Goal: Task Accomplishment & Management: Use online tool/utility

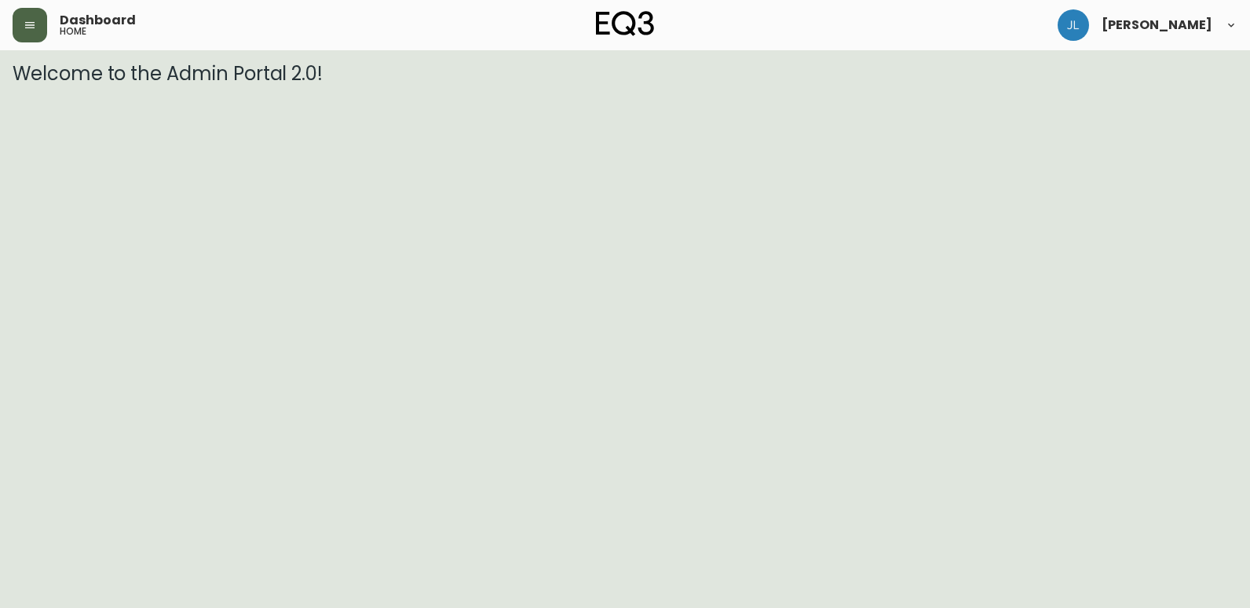
click at [20, 16] on button "button" at bounding box center [30, 25] width 35 height 35
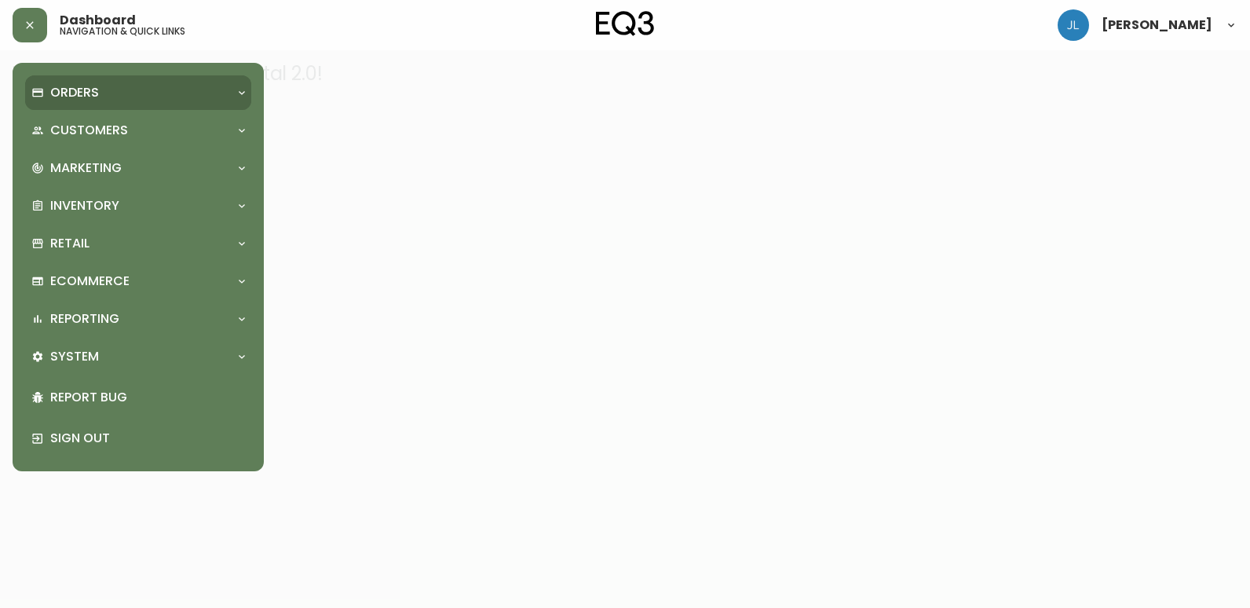
click at [90, 96] on p "Orders" at bounding box center [74, 92] width 49 height 17
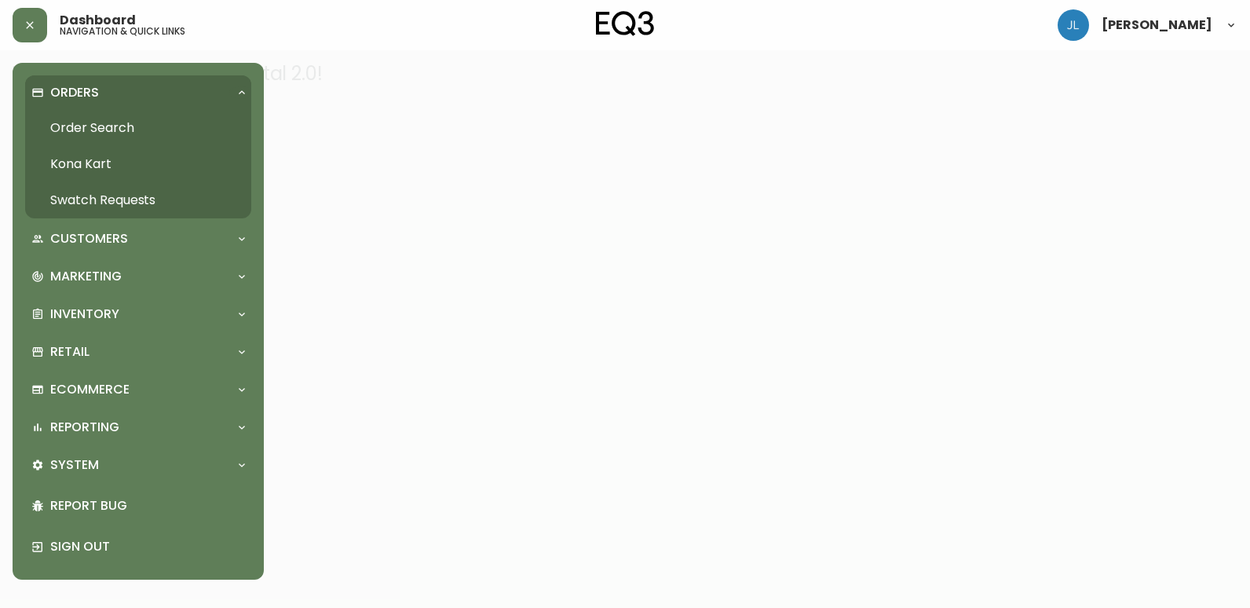
click at [106, 126] on link "Order Search" at bounding box center [138, 128] width 226 height 36
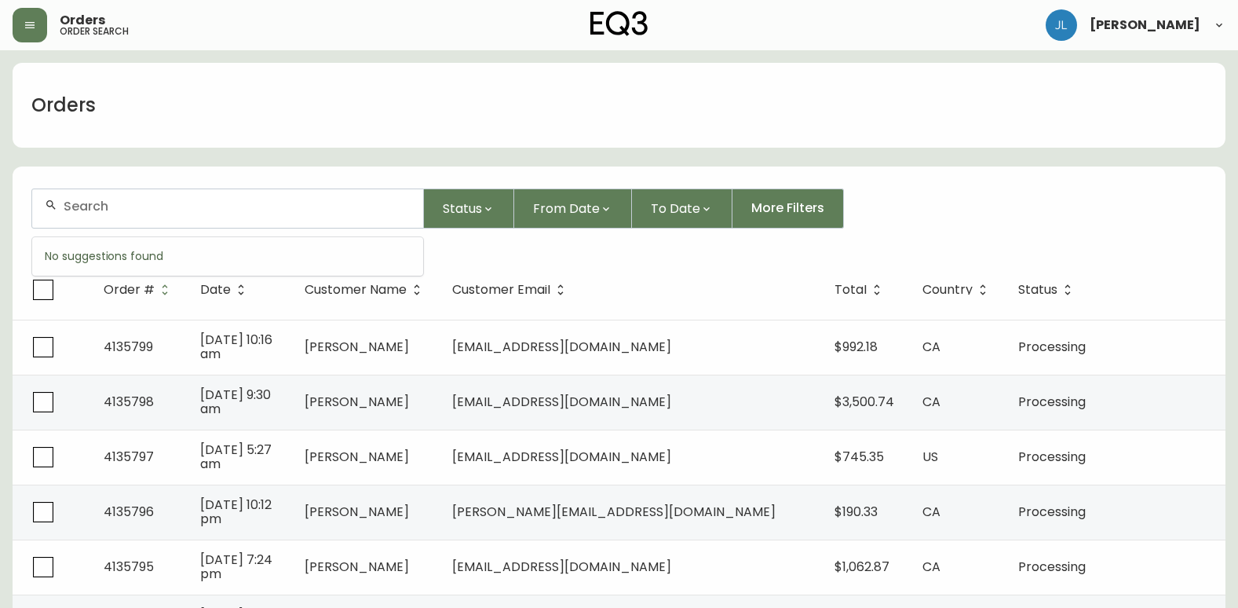
click at [169, 205] on input "text" at bounding box center [237, 206] width 347 height 15
paste input "[PERSON_NAME][EMAIL_ADDRESS][DOMAIN_NAME]"
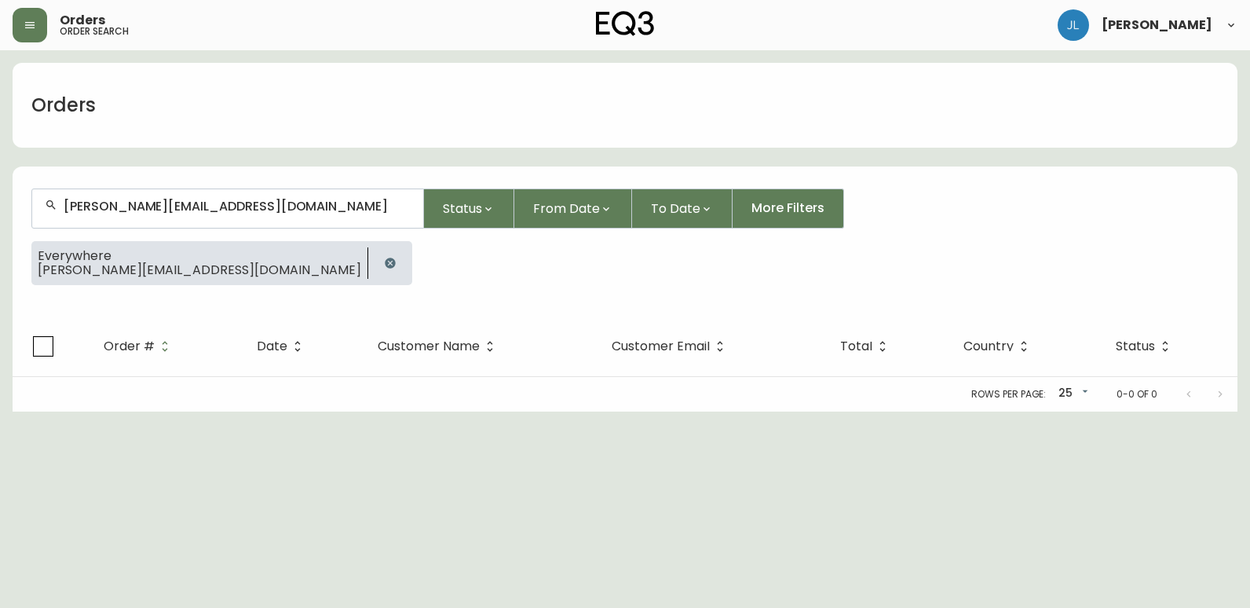
type input "[PERSON_NAME][EMAIL_ADDRESS][DOMAIN_NAME]"
click at [385, 260] on icon "button" at bounding box center [390, 263] width 10 height 10
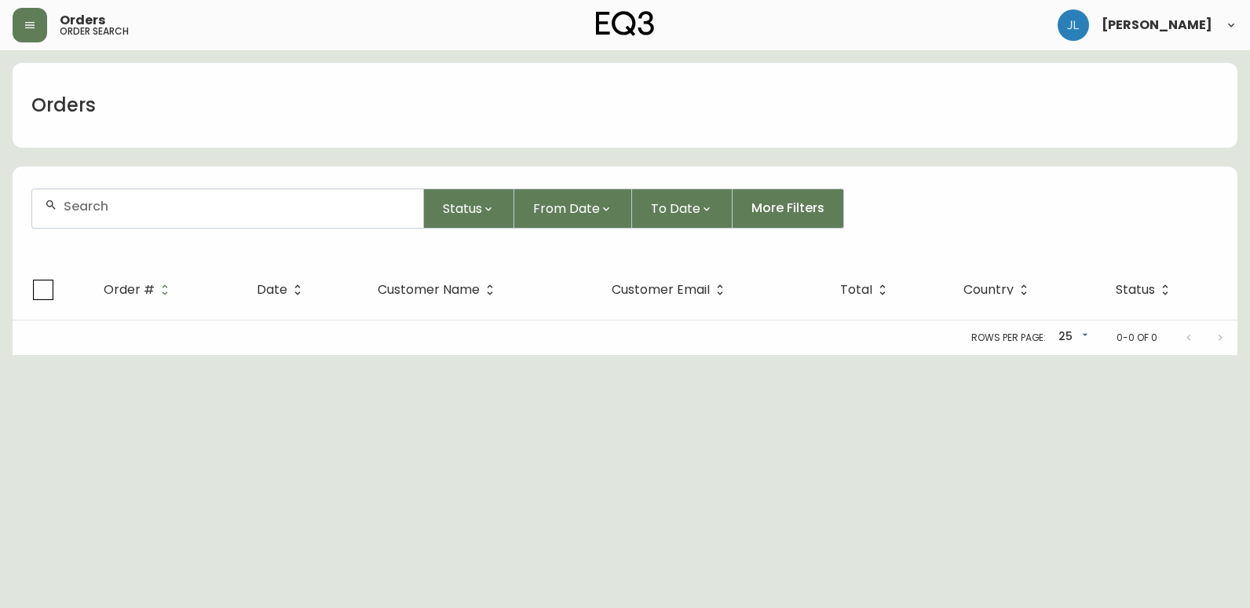
click at [218, 214] on div at bounding box center [227, 208] width 391 height 38
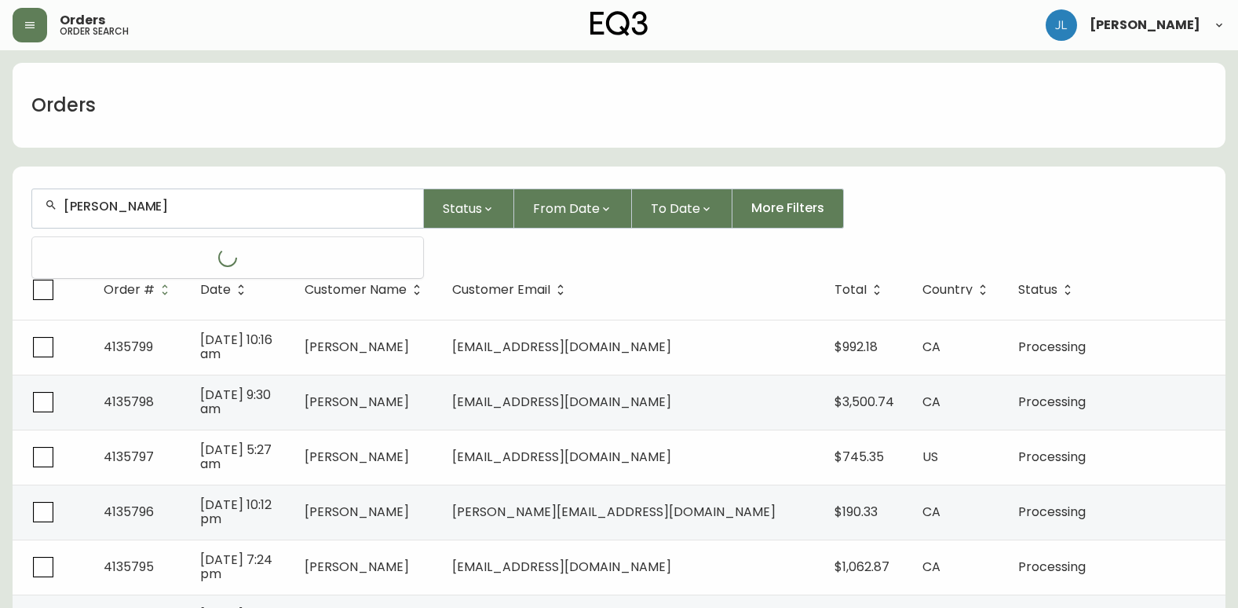
type input "[PERSON_NAME]"
